Goal: Information Seeking & Learning: Learn about a topic

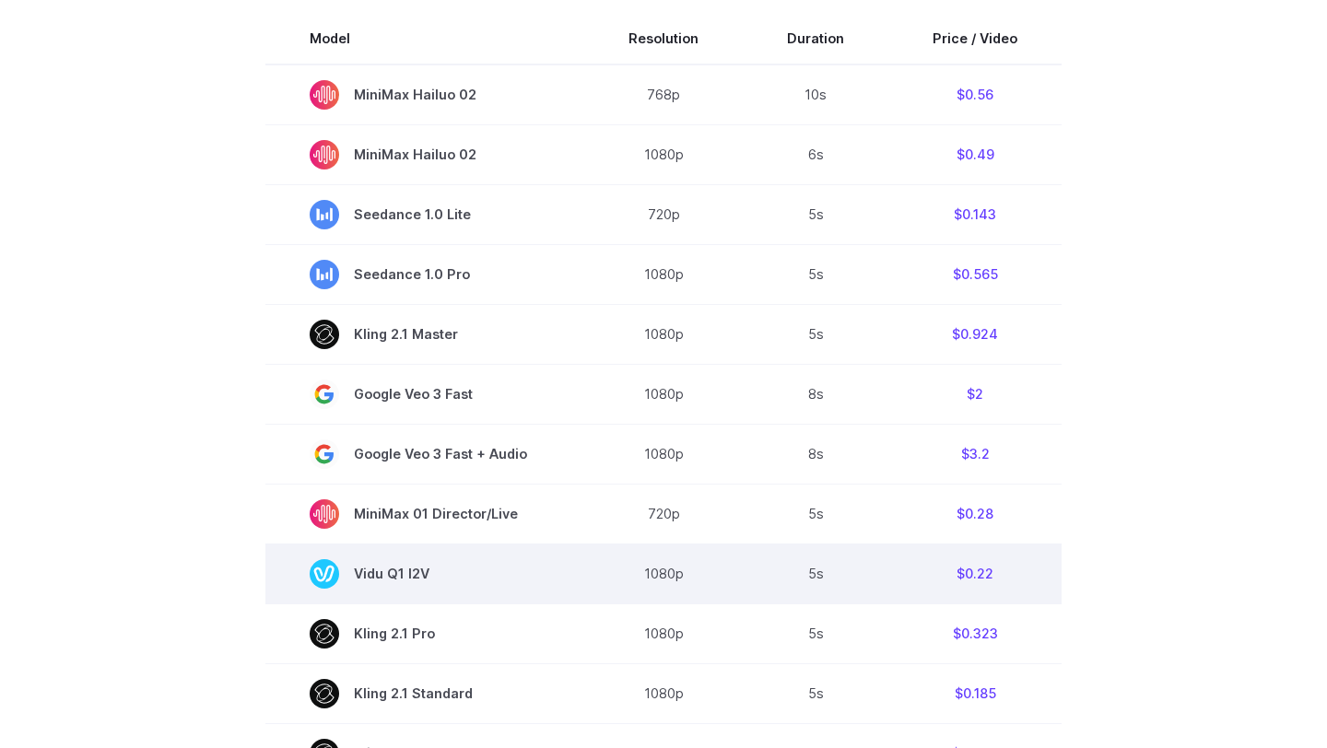
scroll to position [512, 0]
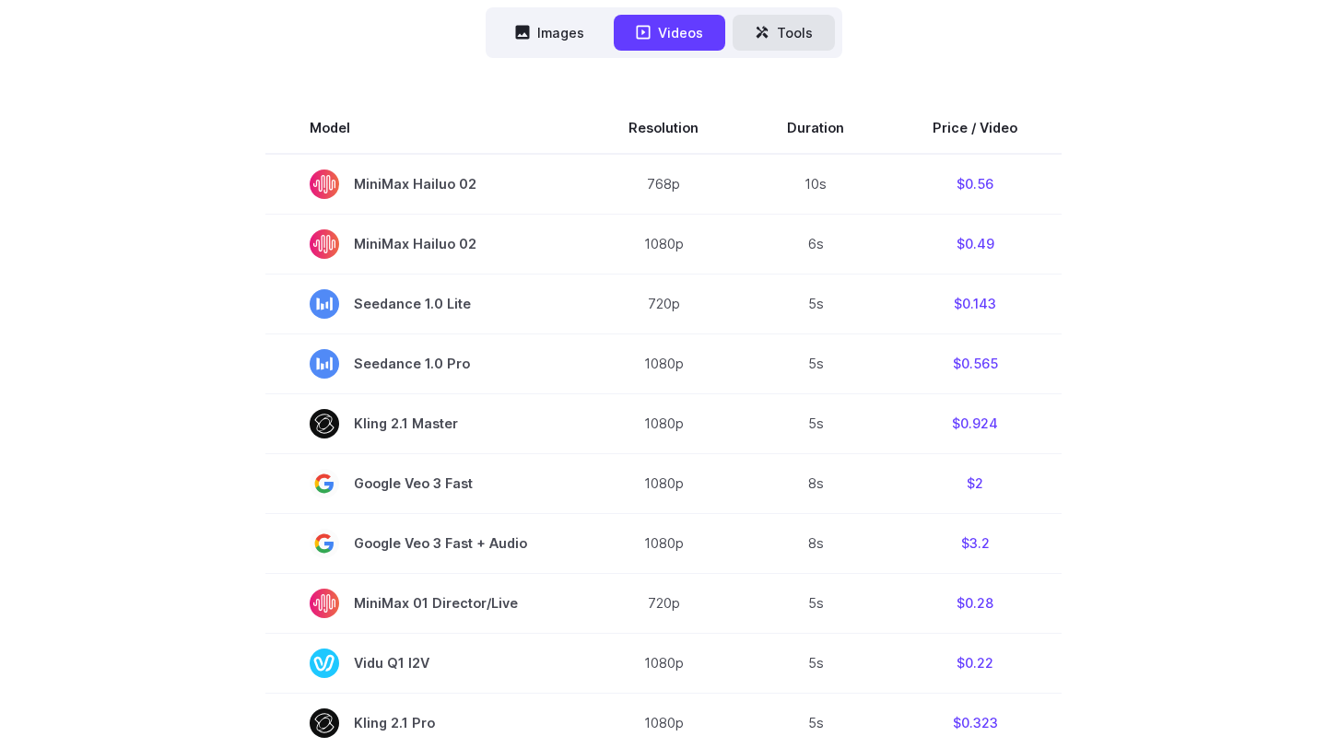
click at [785, 32] on button "Tools" at bounding box center [784, 33] width 102 height 36
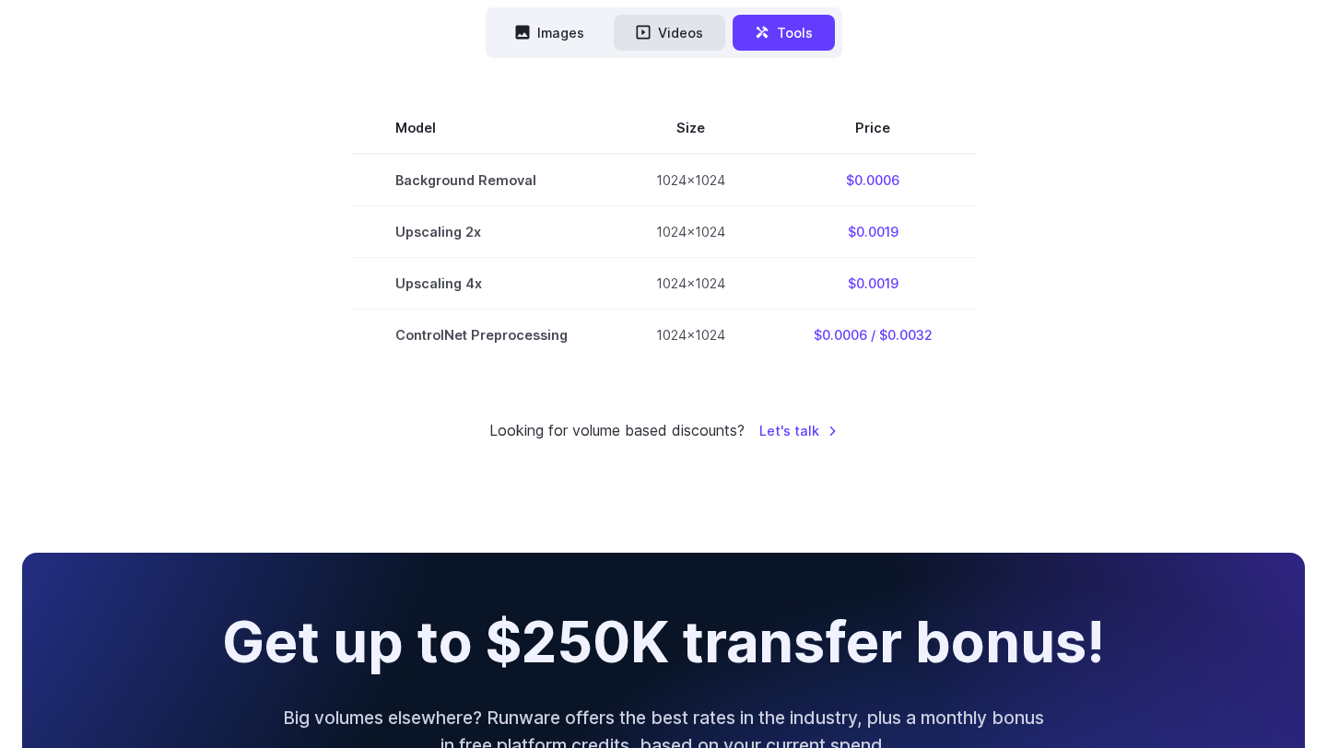
click at [694, 34] on button "Videos" at bounding box center [670, 33] width 112 height 36
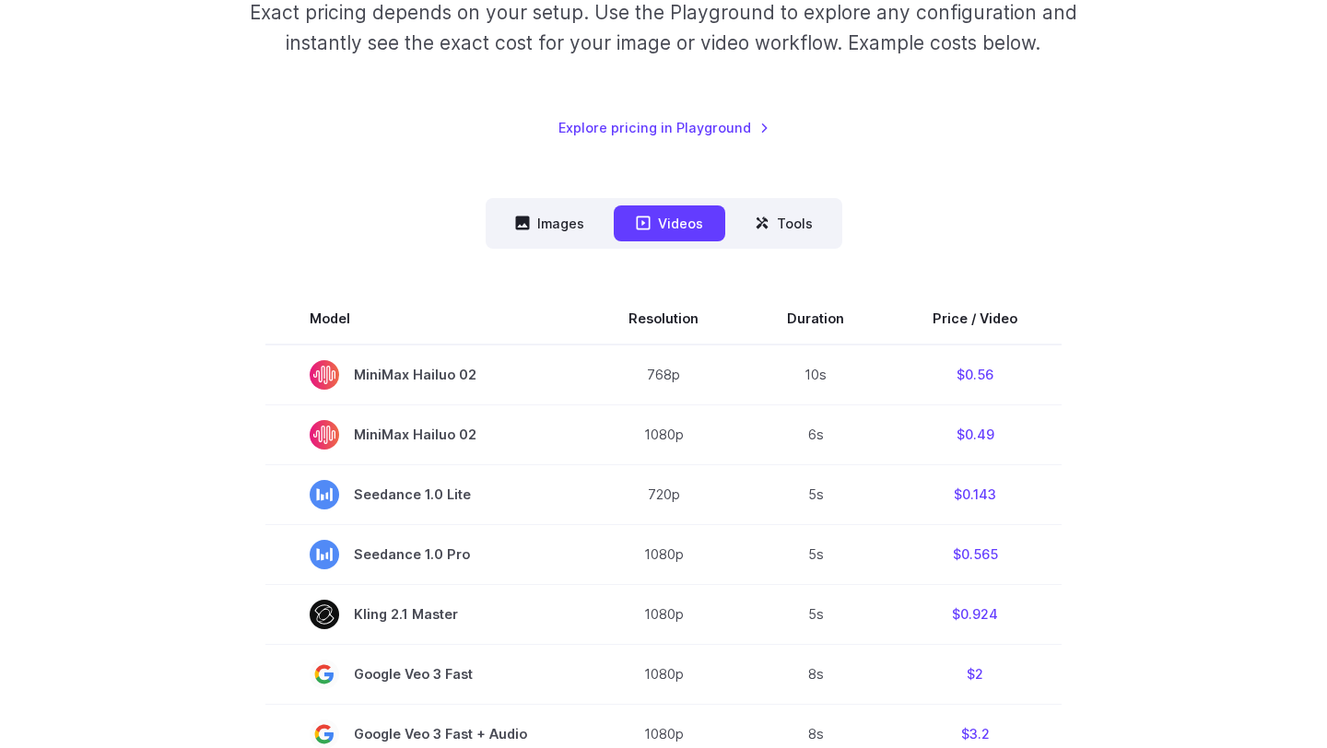
scroll to position [378, 0]
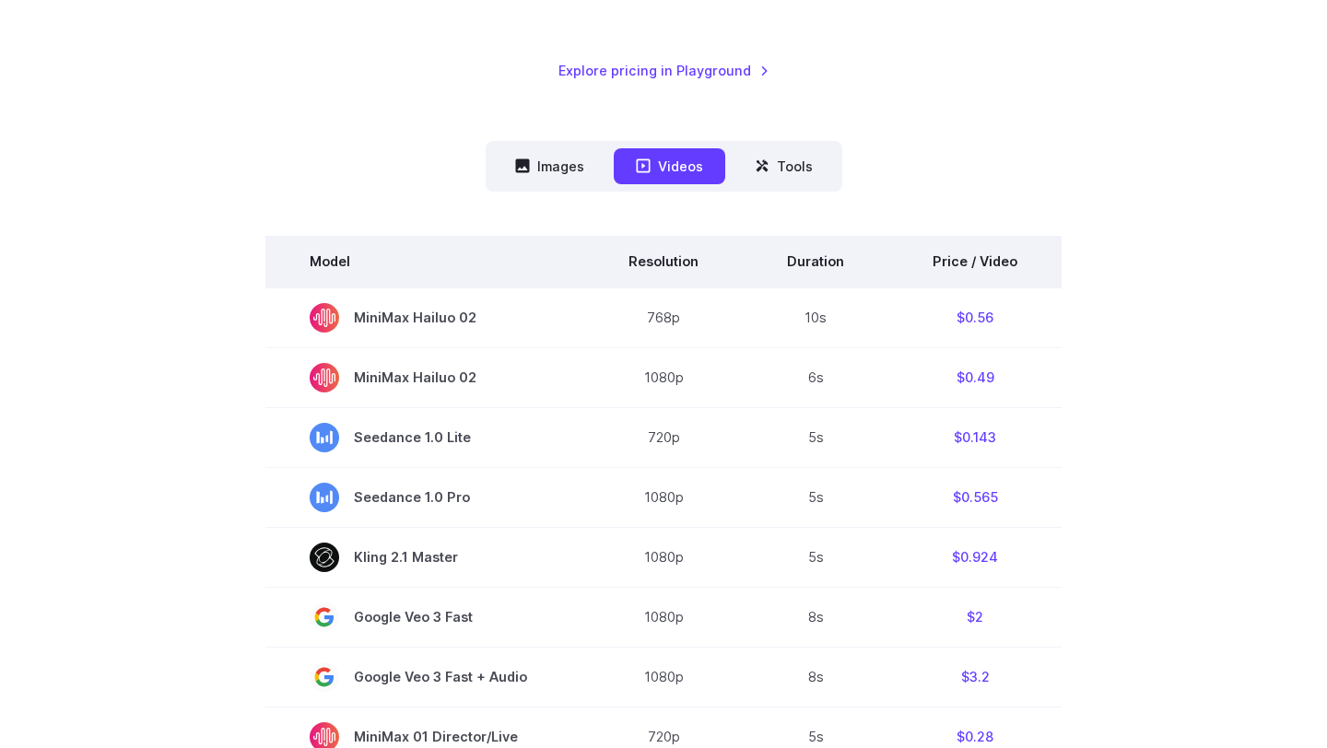
click at [991, 259] on th "Price / Video" at bounding box center [974, 262] width 173 height 52
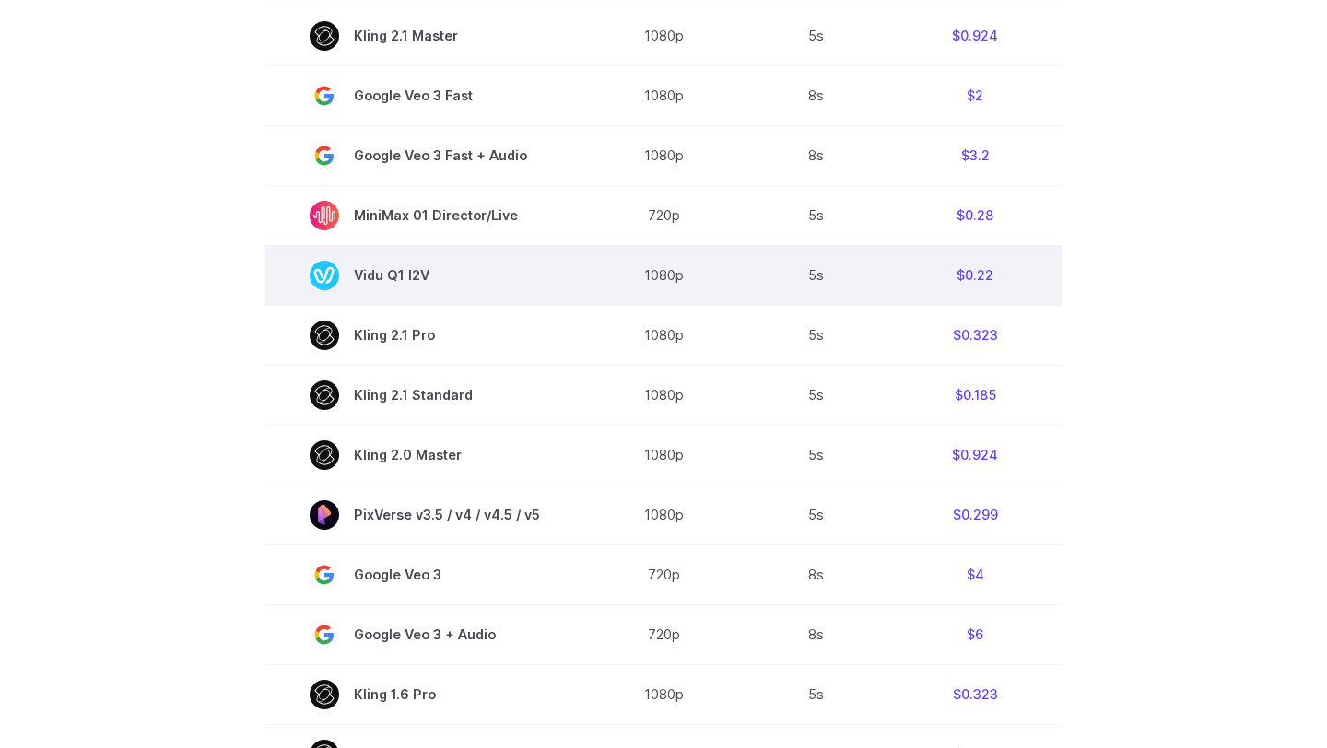
scroll to position [904, 0]
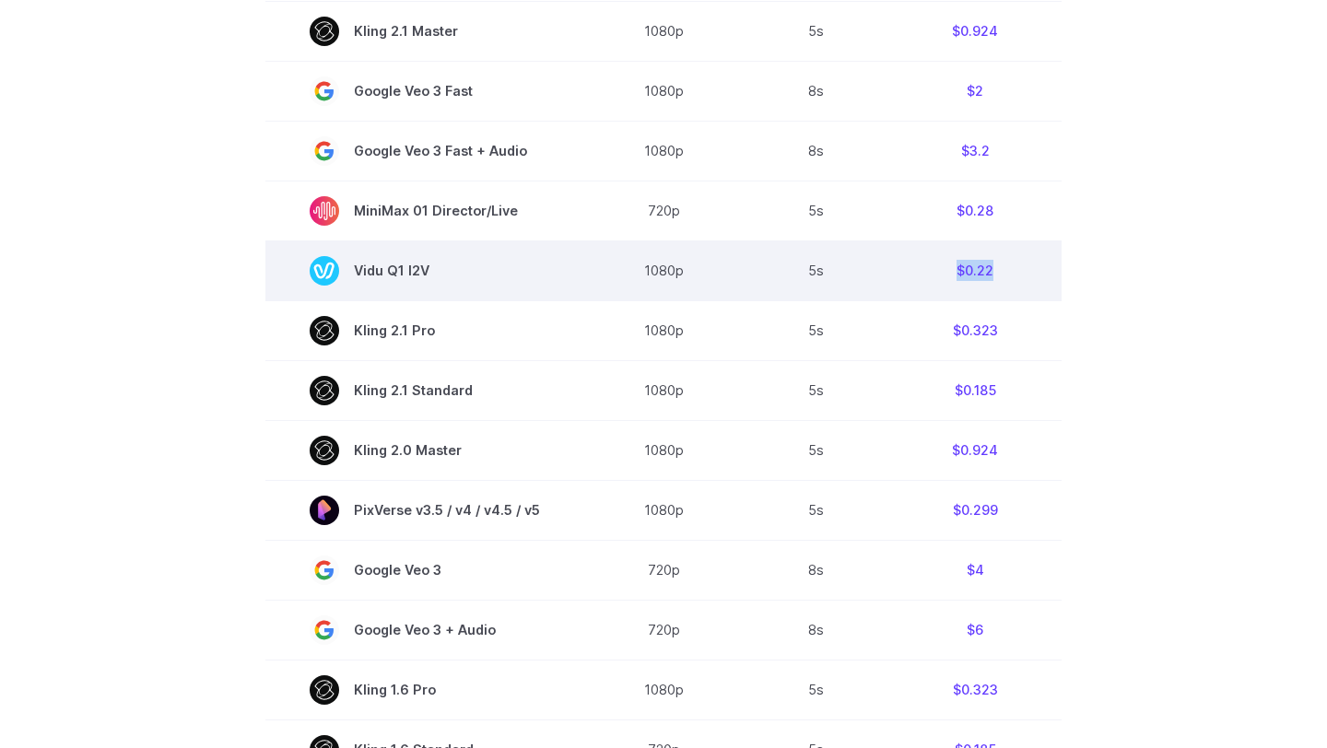
drag, startPoint x: 952, startPoint y: 274, endPoint x: 995, endPoint y: 274, distance: 43.3
click at [995, 274] on td "$0.22" at bounding box center [974, 271] width 173 height 60
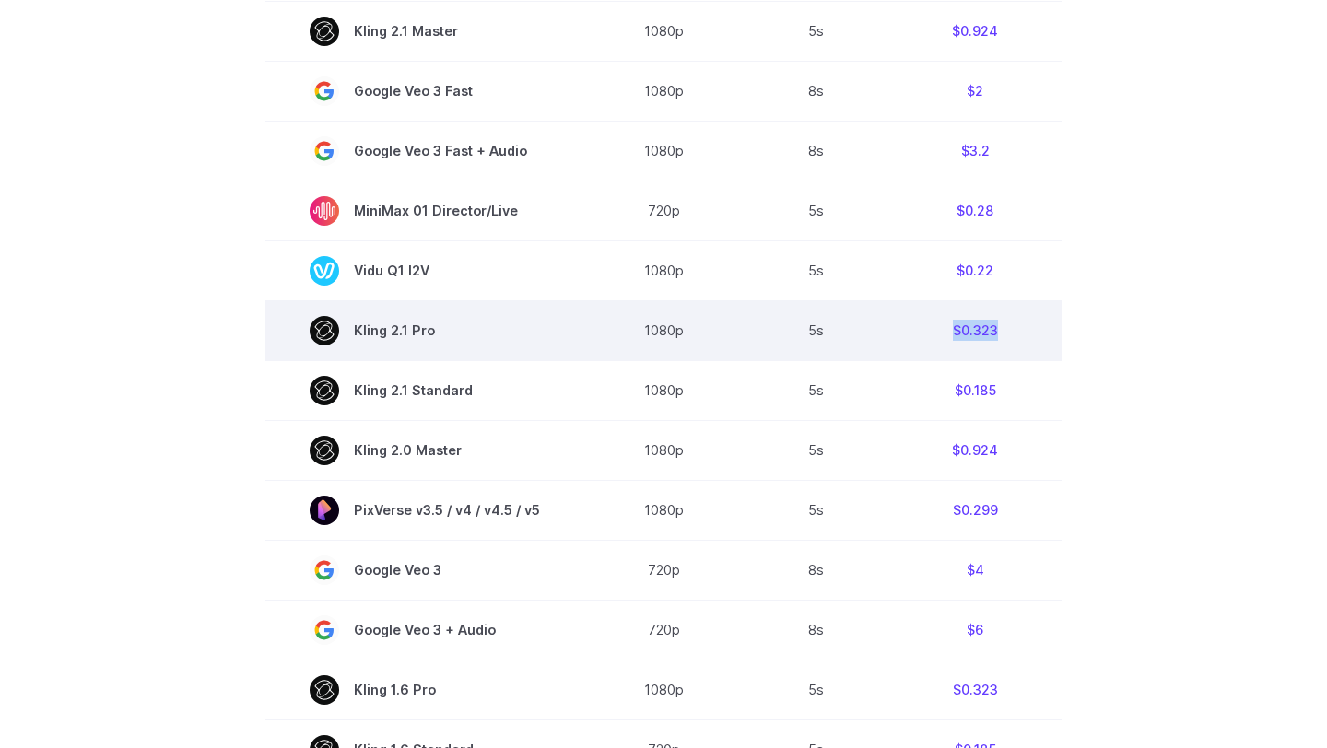
drag, startPoint x: 944, startPoint y: 329, endPoint x: 994, endPoint y: 335, distance: 51.0
click at [994, 335] on td "$0.323" at bounding box center [974, 330] width 173 height 60
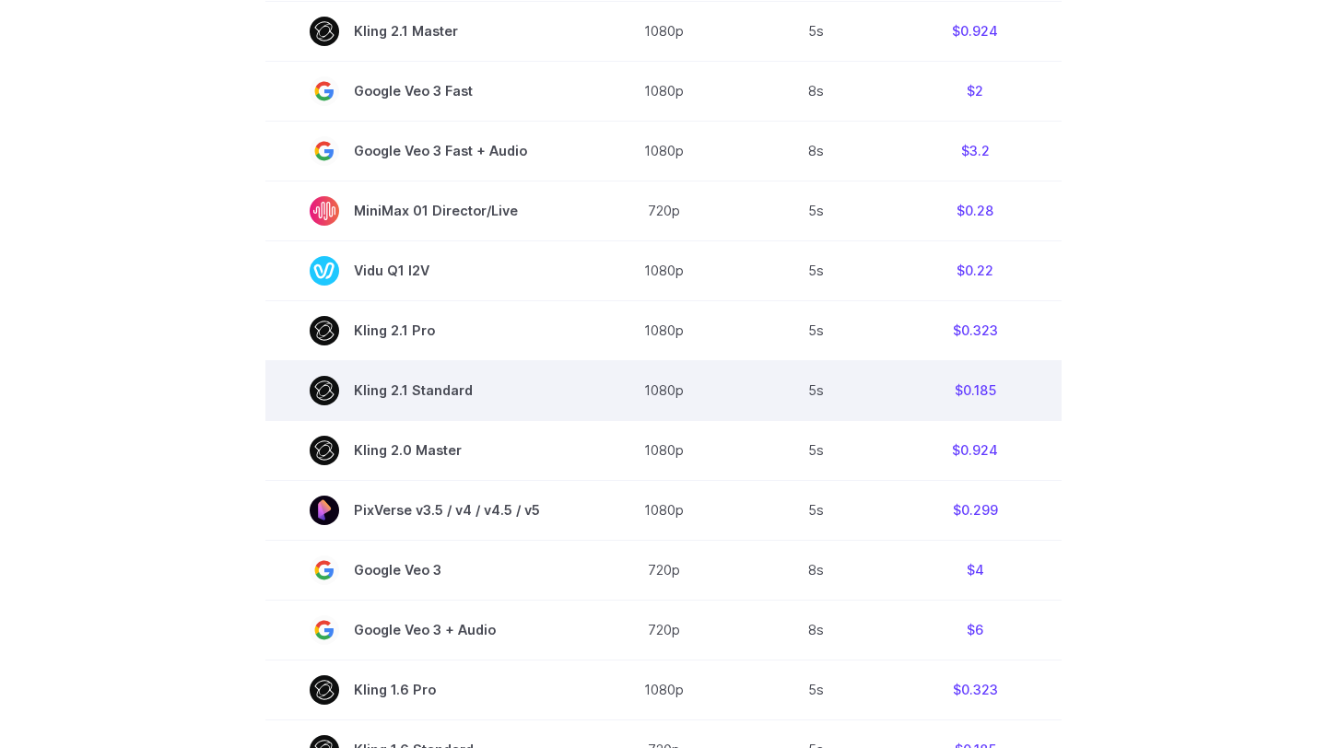
click at [987, 382] on td "$0.185" at bounding box center [974, 390] width 173 height 60
click at [983, 388] on td "$0.185" at bounding box center [974, 390] width 173 height 60
click at [964, 399] on td "$0.185" at bounding box center [974, 390] width 173 height 60
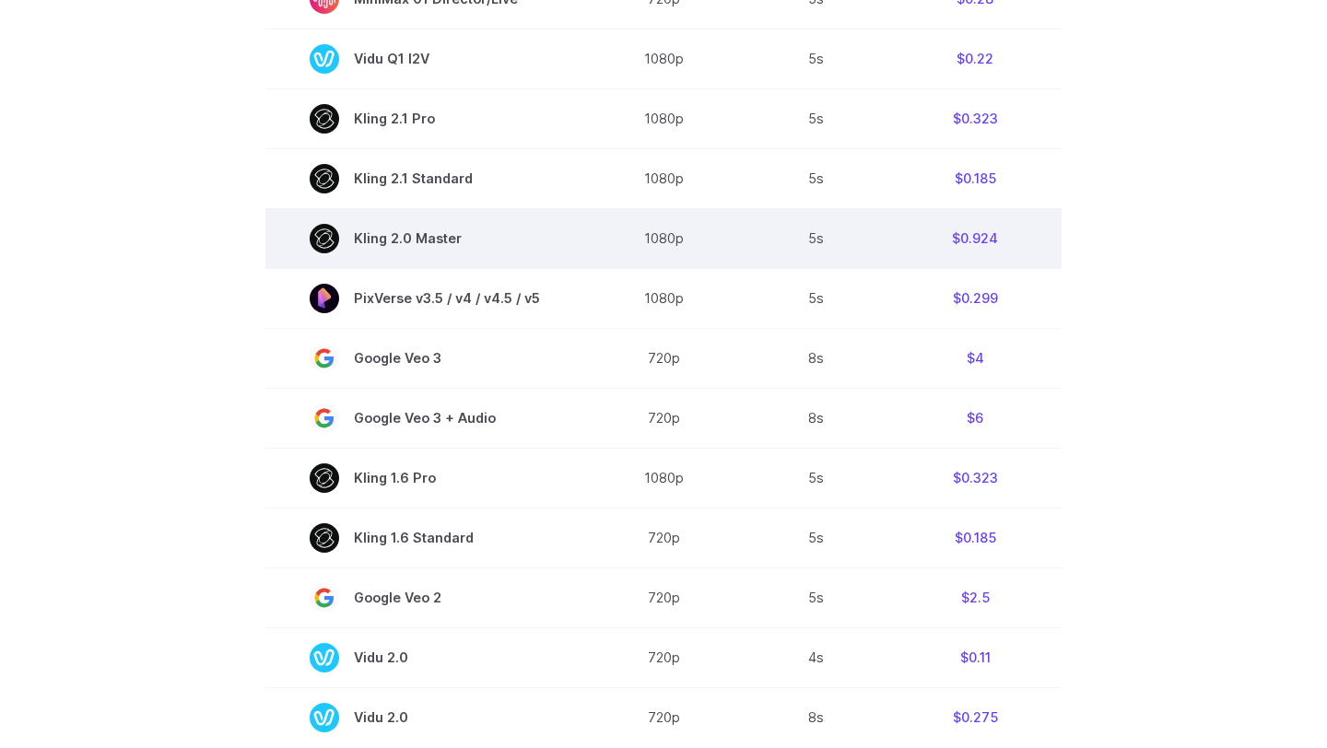
scroll to position [1080, 0]
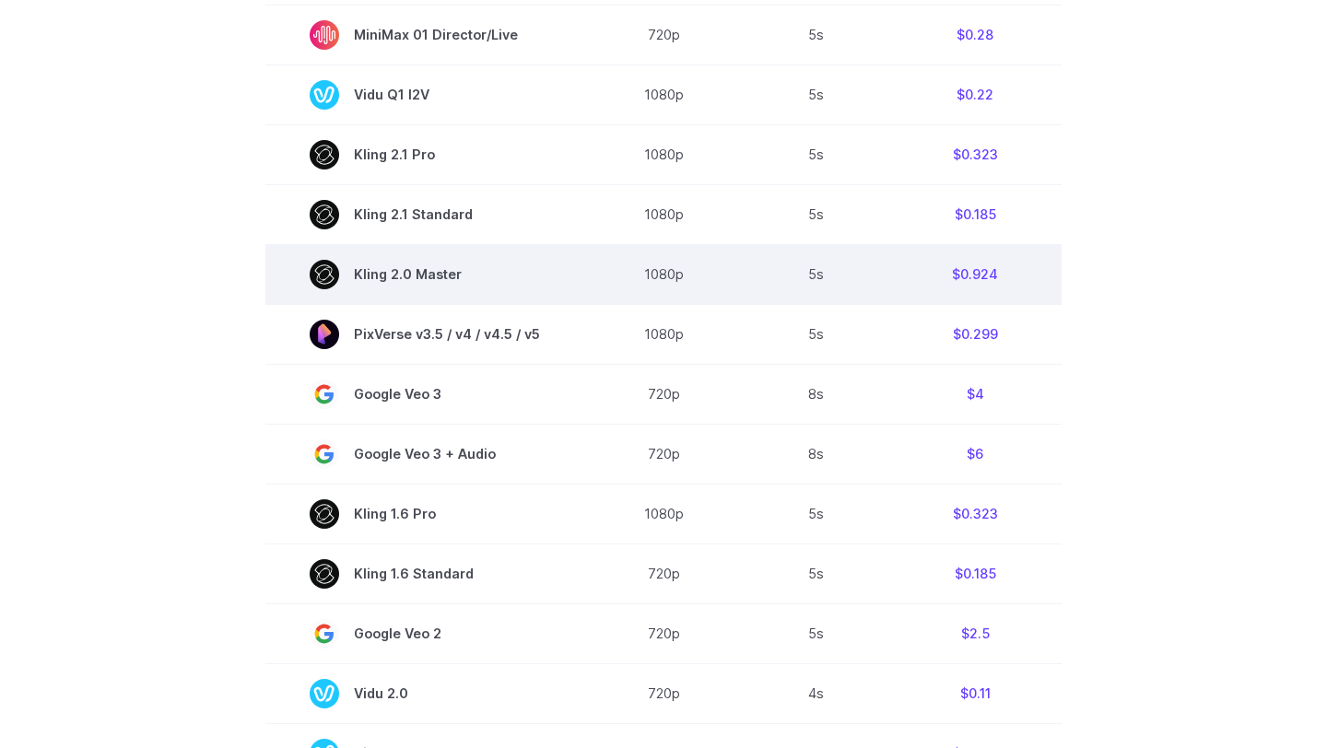
click at [974, 278] on td "$0.924" at bounding box center [974, 274] width 173 height 60
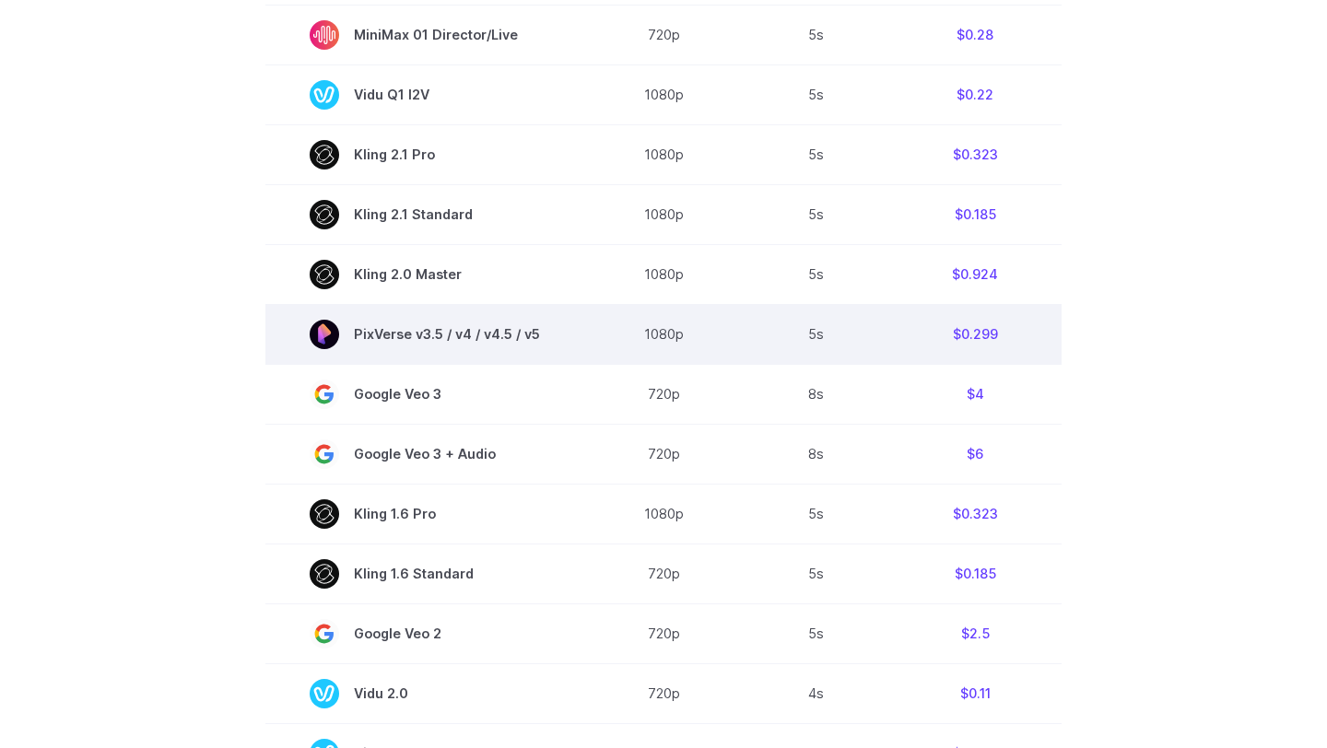
click at [988, 336] on td "$0.299" at bounding box center [974, 334] width 173 height 60
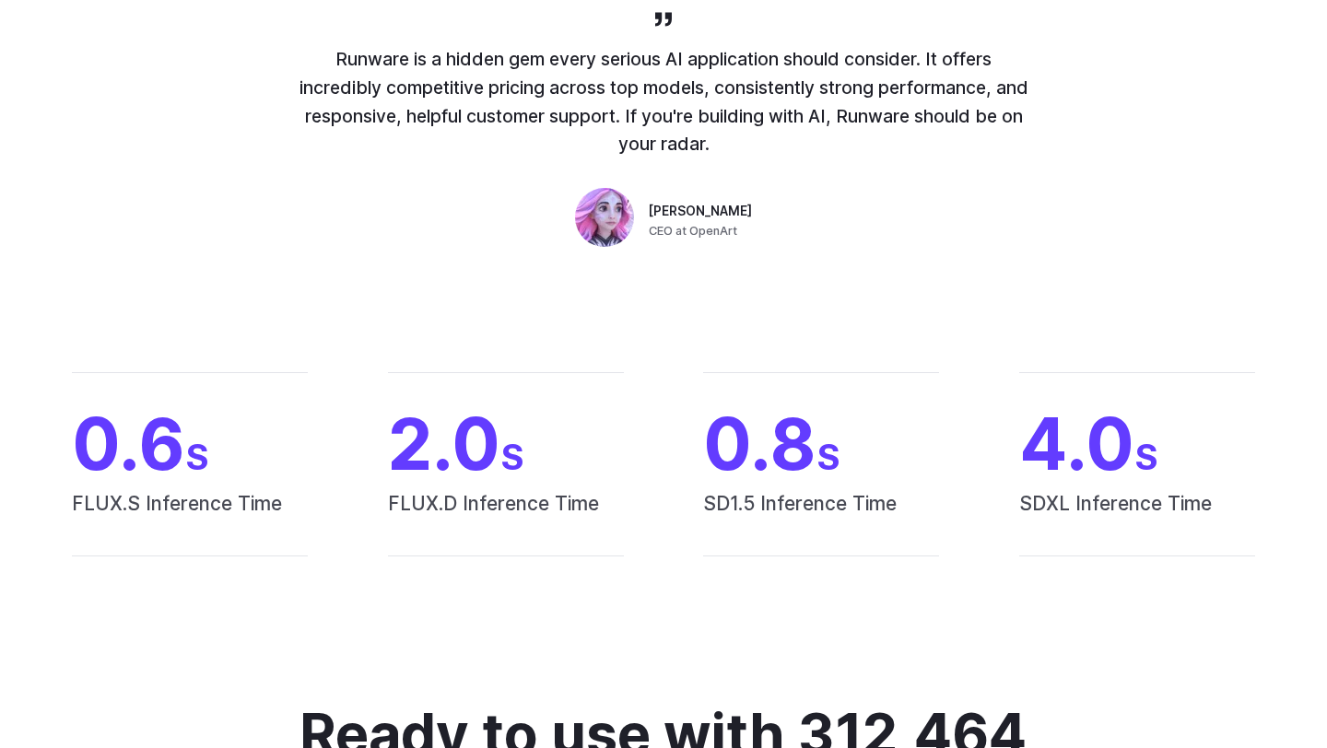
scroll to position [1366, 0]
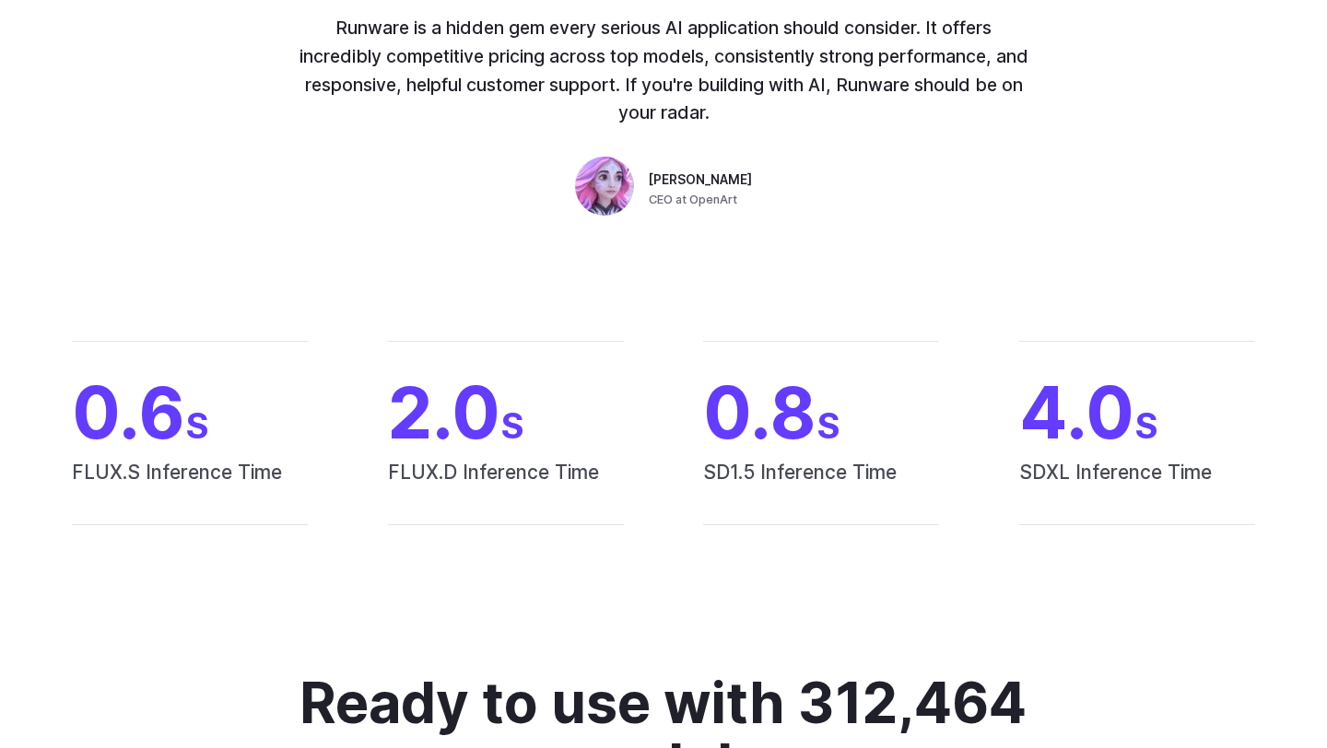
click at [662, 200] on span "CEO at OpenArt" at bounding box center [693, 200] width 88 height 18
click at [710, 200] on span "CEO at OpenArt" at bounding box center [693, 200] width 88 height 18
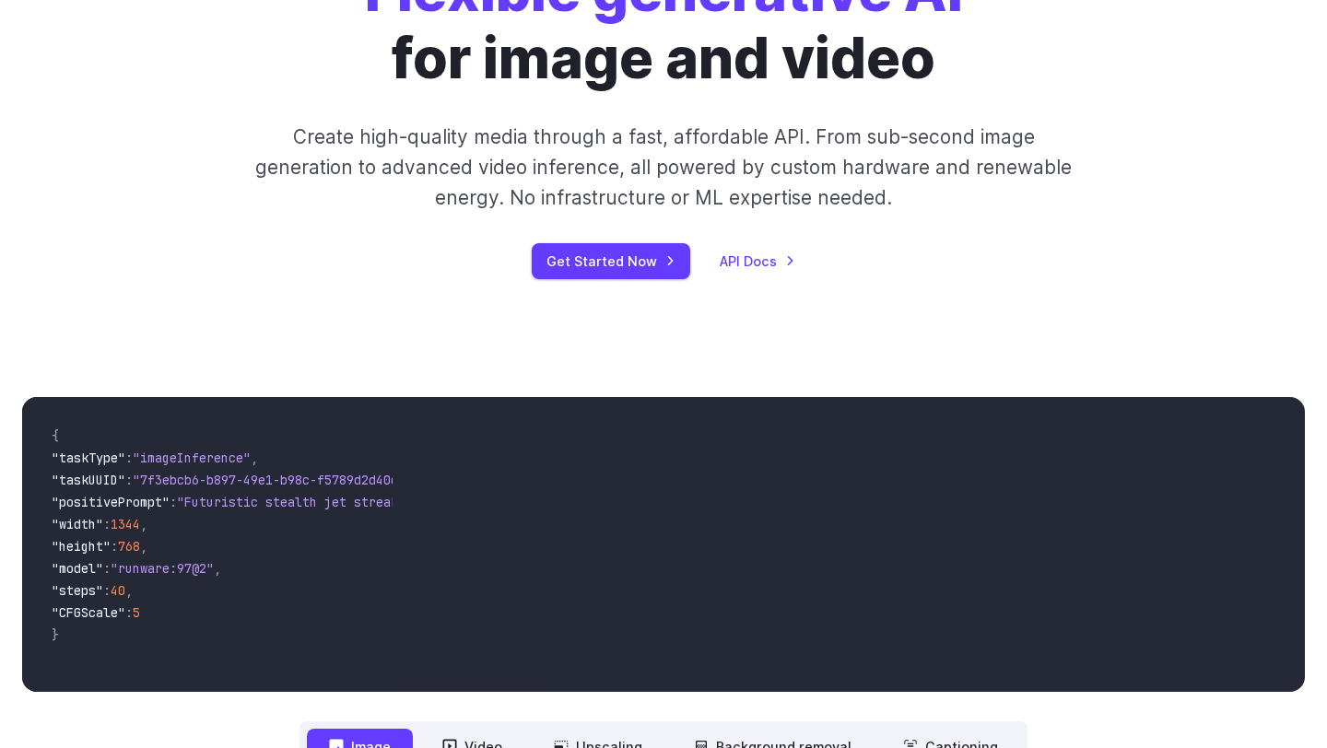
scroll to position [0, 0]
